Goal: Navigation & Orientation: Find specific page/section

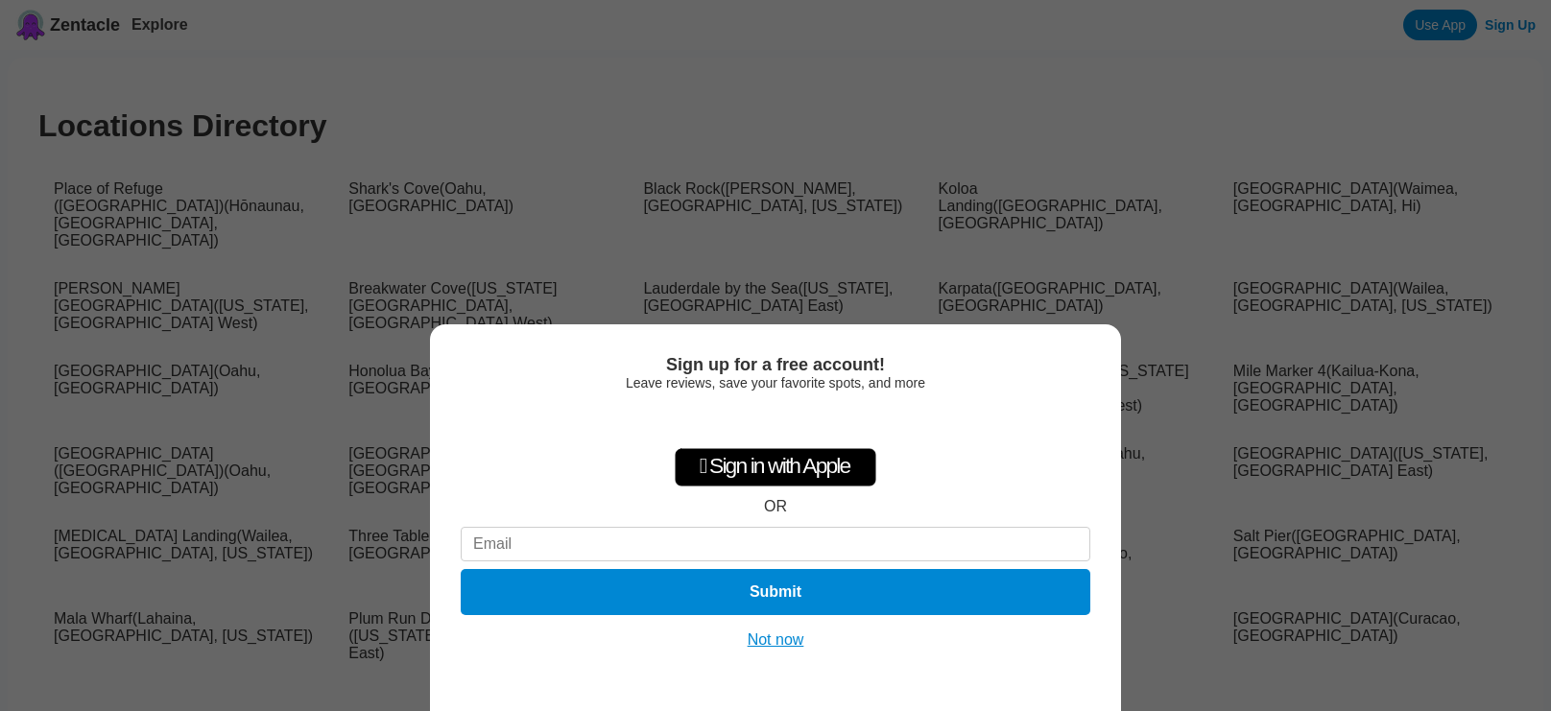
click at [759, 638] on button "Not now" at bounding box center [776, 640] width 68 height 19
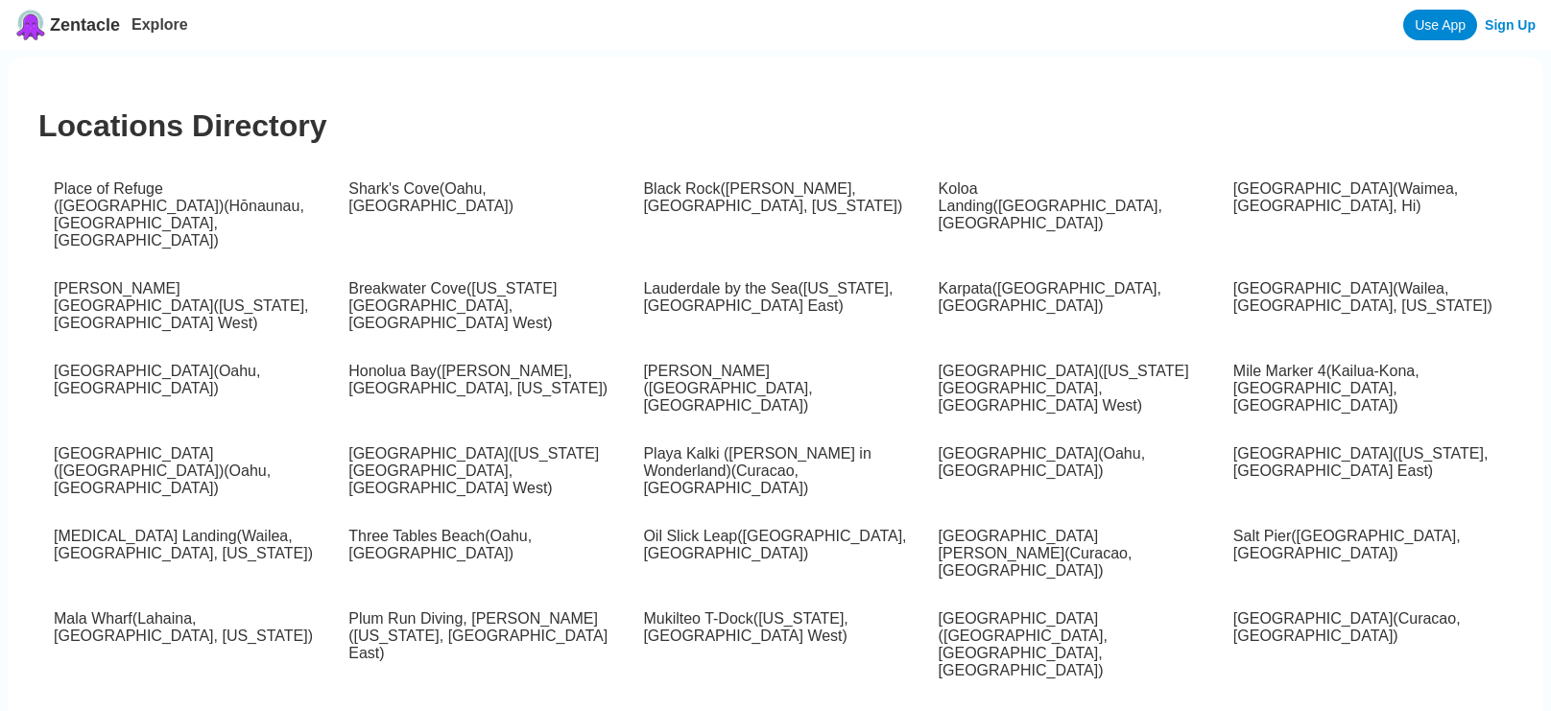
scroll to position [67365, 0]
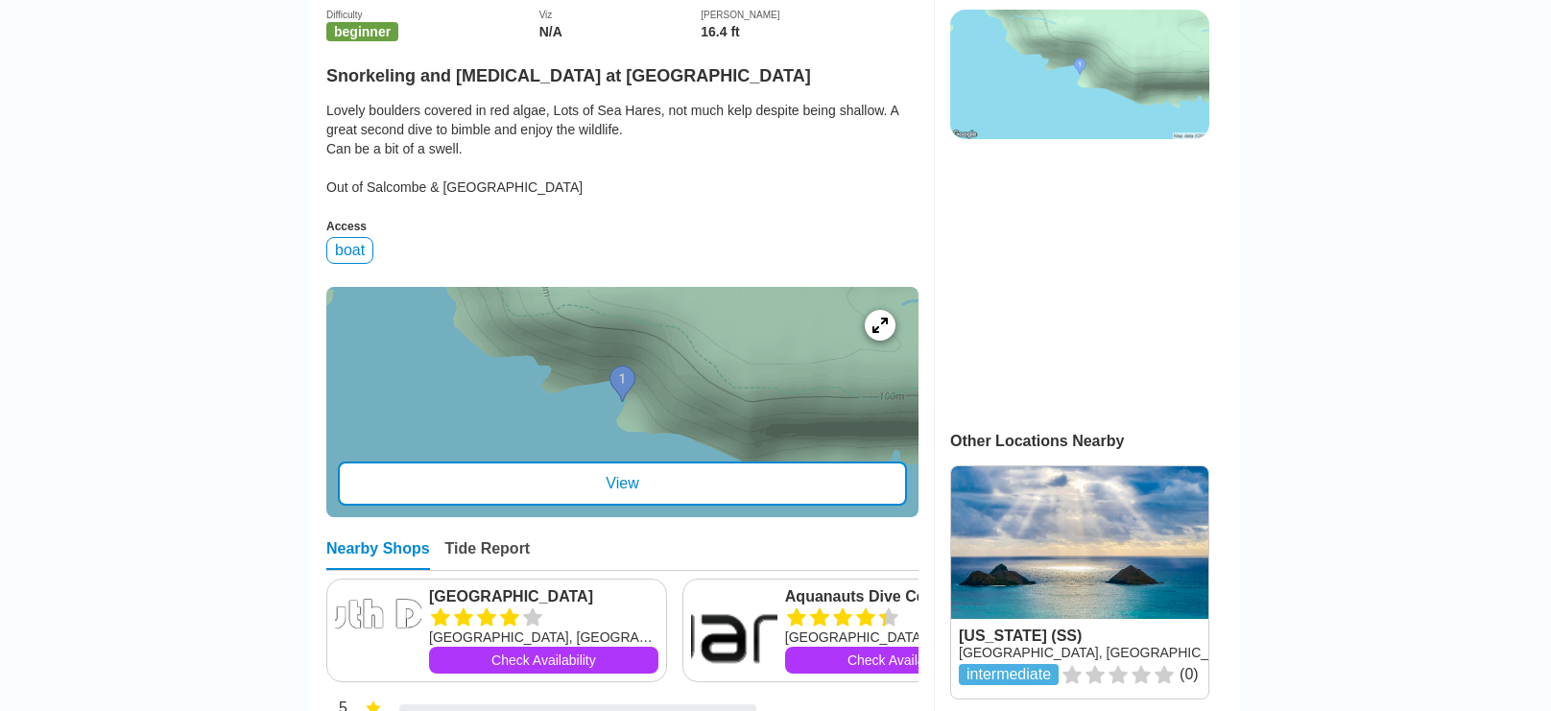
scroll to position [518, 0]
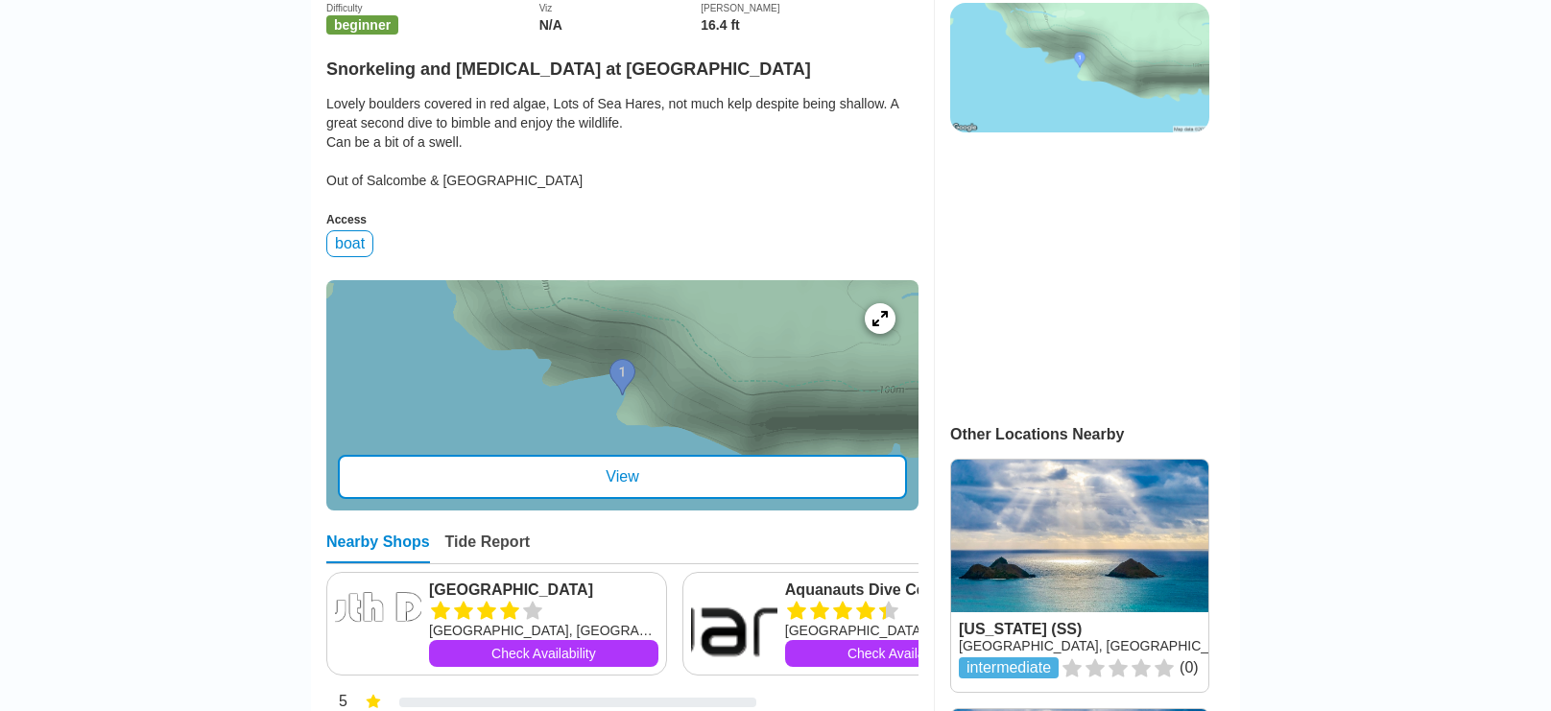
click at [618, 474] on div "View" at bounding box center [622, 477] width 569 height 44
